Goal: Find specific page/section: Find specific page/section

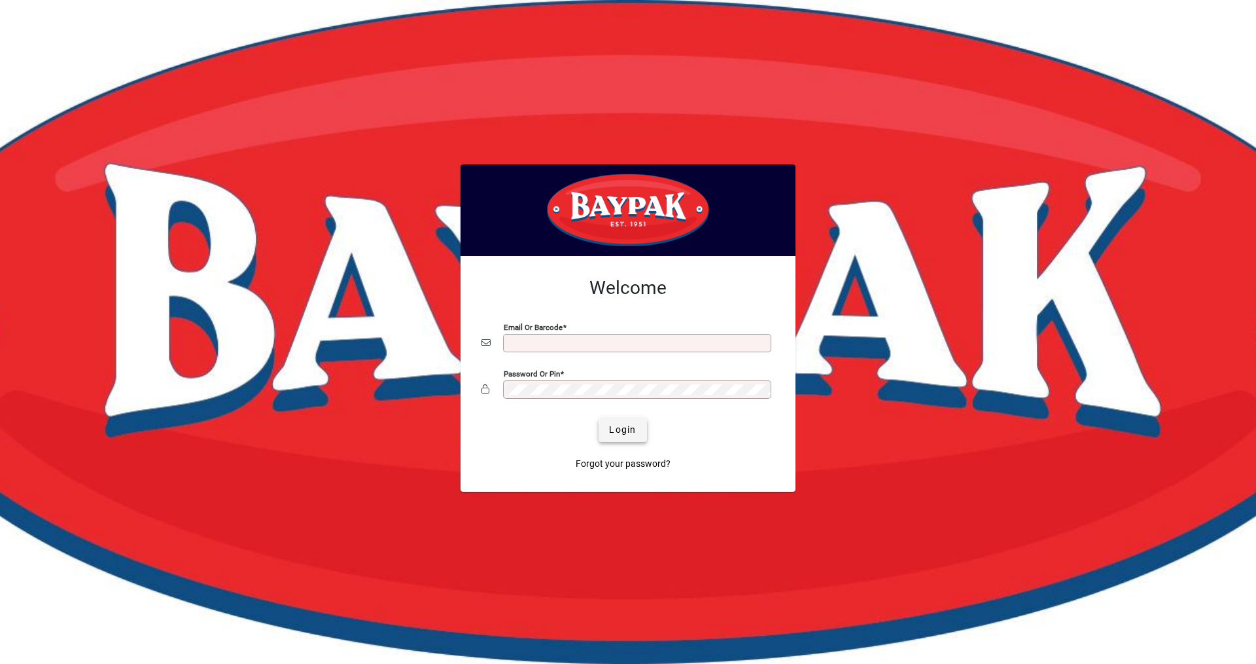
type input "**********"
click at [636, 427] on span "Login" at bounding box center [622, 430] width 27 height 14
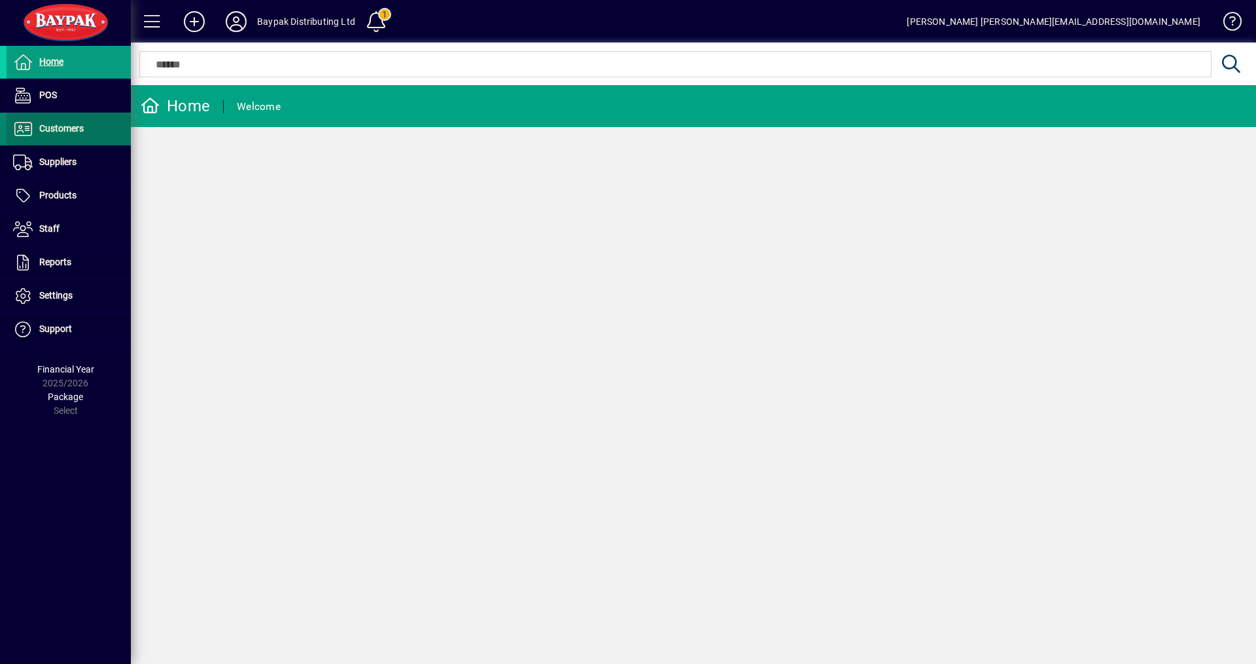
click at [54, 128] on span "Customers" at bounding box center [61, 128] width 44 height 10
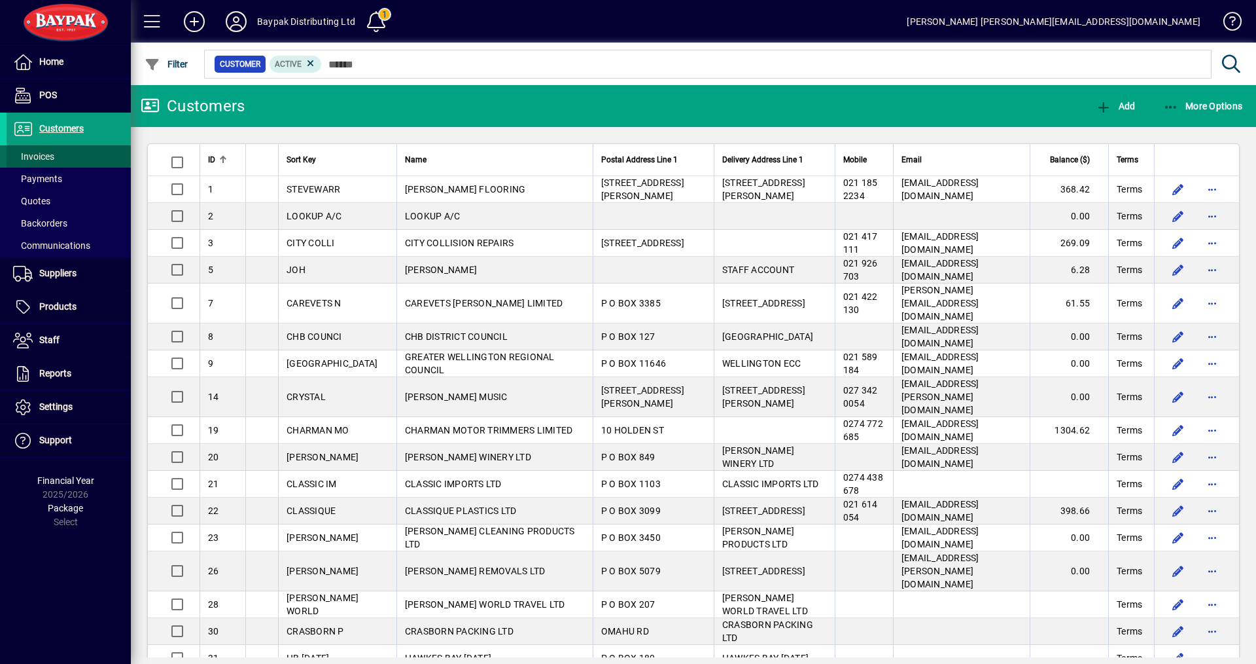
click at [43, 155] on span "Invoices" at bounding box center [33, 156] width 41 height 10
